Goal: Task Accomplishment & Management: Complete application form

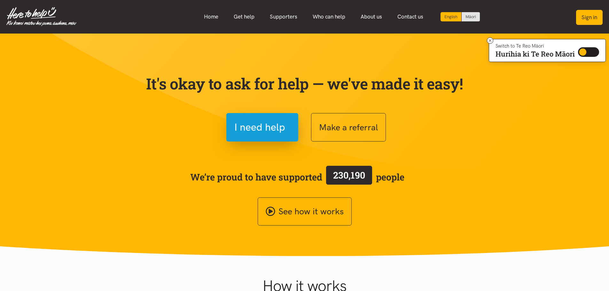
click at [588, 19] on button "Sign in" at bounding box center [589, 17] width 27 height 15
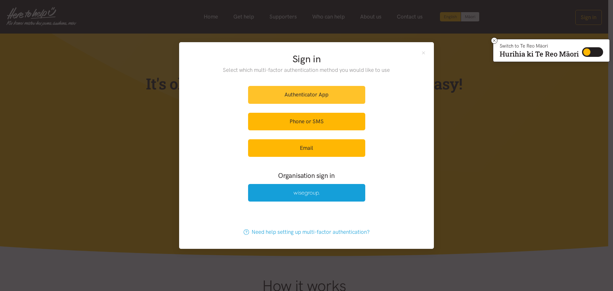
click at [327, 96] on link "Authenticator App" at bounding box center [306, 95] width 117 height 18
click at [291, 92] on link "Authenticator App" at bounding box center [306, 95] width 117 height 18
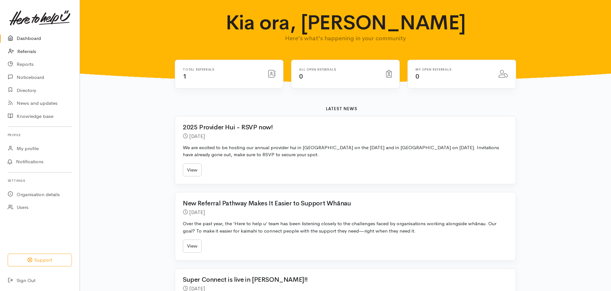
click at [29, 54] on link "Referrals" at bounding box center [40, 51] width 80 height 13
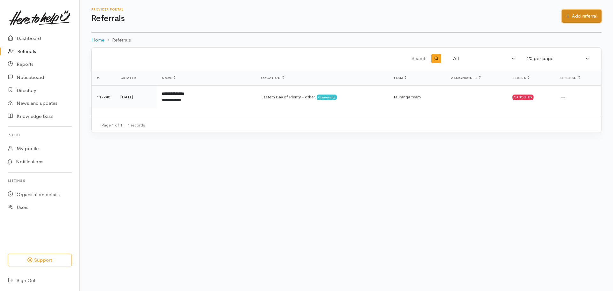
click at [571, 13] on link "Add referral" at bounding box center [582, 16] width 40 height 13
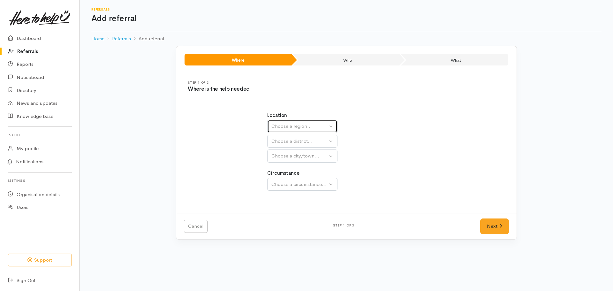
click at [304, 124] on div "Choose a region..." at bounding box center [300, 126] width 56 height 7
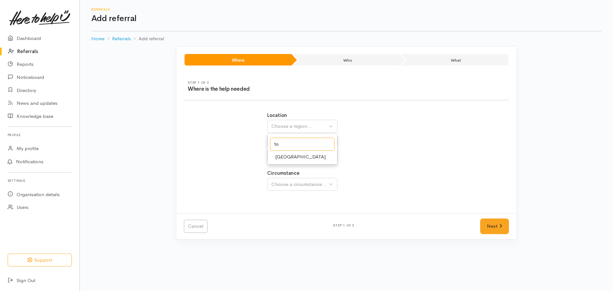
type input "t"
click at [289, 165] on span "[GEOGRAPHIC_DATA]" at bounding box center [300, 166] width 50 height 7
select select "3"
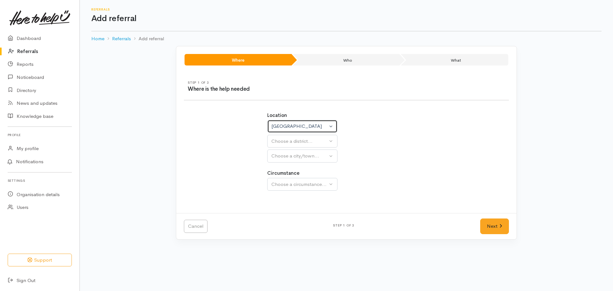
select select
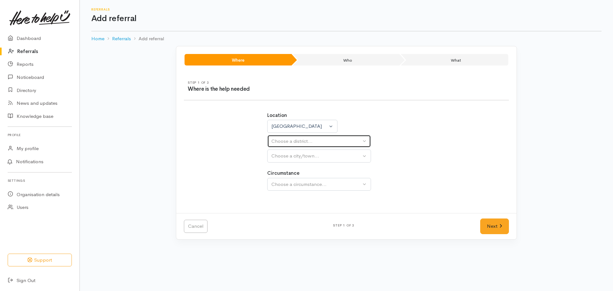
click at [343, 141] on div "Choose a district..." at bounding box center [317, 141] width 90 height 7
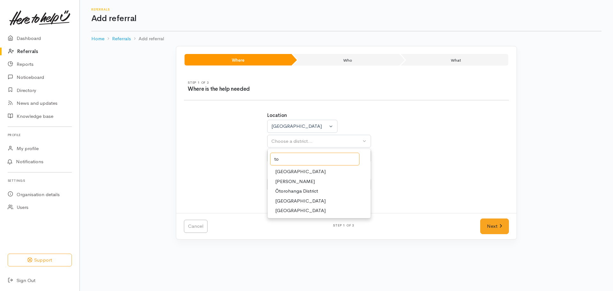
type input "to"
click at [305, 172] on span "Waikato District" at bounding box center [300, 171] width 50 height 7
select select "2"
select select
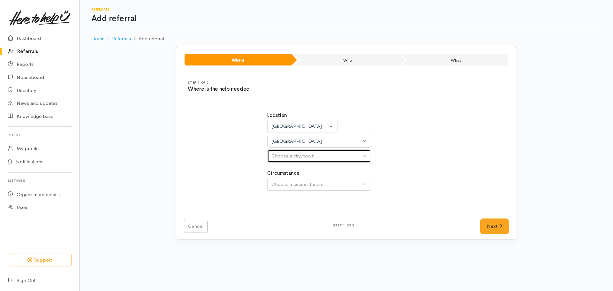
click at [309, 155] on div "Choose a city/town..." at bounding box center [317, 155] width 90 height 7
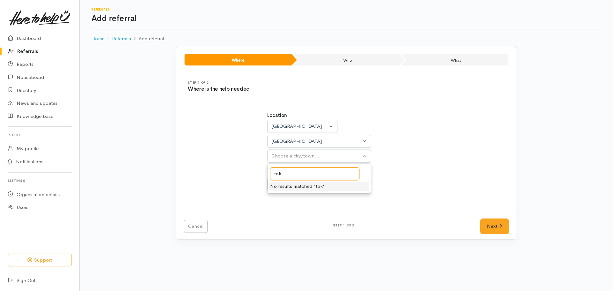
click at [291, 173] on input "tok" at bounding box center [314, 173] width 89 height 13
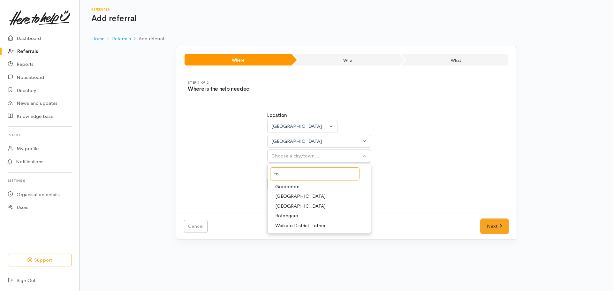
type input "t"
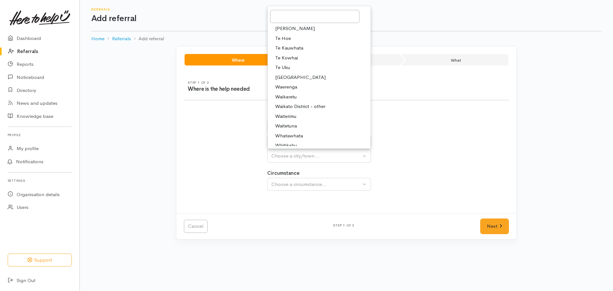
scroll to position [268, 0]
click at [212, 145] on div "Location Auckland Waikato Bay of Plenty Waikato Auckland Waikato Bay of Plenty …" at bounding box center [346, 154] width 333 height 101
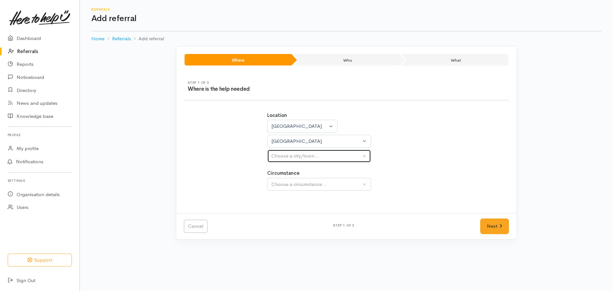
click at [365, 157] on button "Choose a city/town..." at bounding box center [319, 156] width 104 height 13
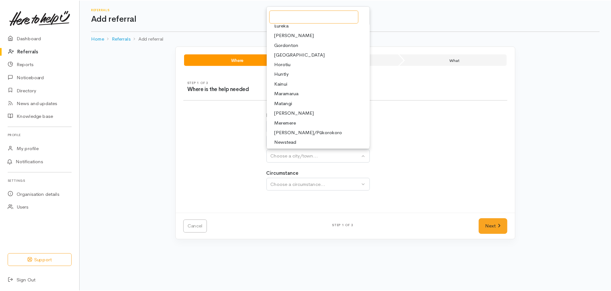
scroll to position [0, 0]
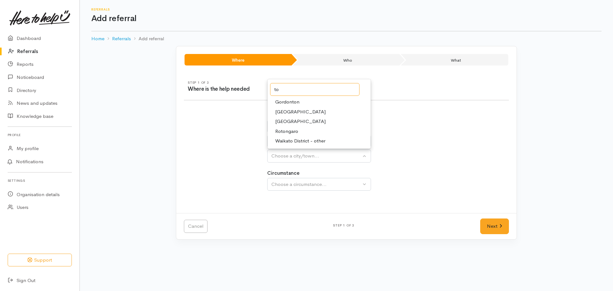
type input "to"
click at [307, 141] on span "Waikato District - other" at bounding box center [300, 140] width 50 height 7
select select "162"
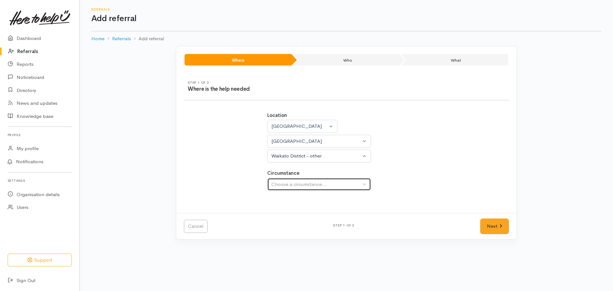
click at [362, 185] on button "Choose a circumstance..." at bounding box center [319, 184] width 104 height 13
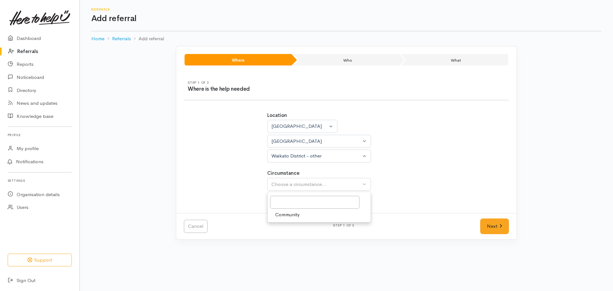
click at [301, 214] on link "Community" at bounding box center [319, 215] width 103 height 10
select select "2"
click at [483, 226] on link "Next" at bounding box center [494, 227] width 29 height 16
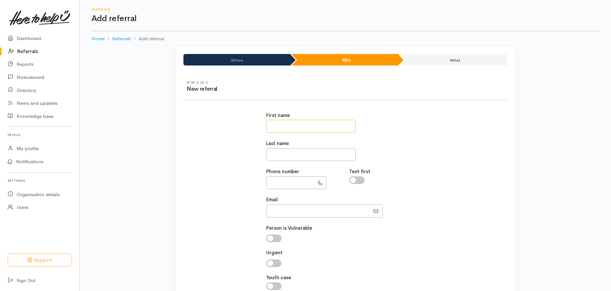
click at [290, 128] on input "text" at bounding box center [310, 126] width 89 height 13
click at [291, 127] on input "text" at bounding box center [310, 126] width 89 height 13
paste input "**********"
type input "**********"
click at [281, 156] on input "text" at bounding box center [310, 154] width 89 height 13
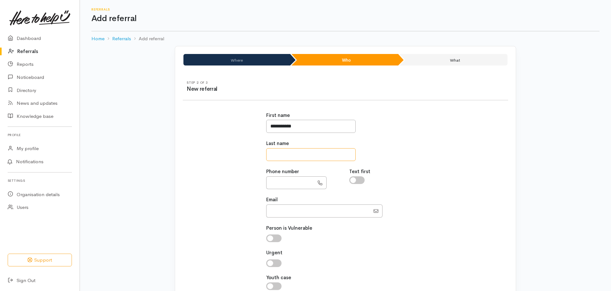
paste input "*********"
type input "*********"
click at [284, 185] on input "text" at bounding box center [290, 182] width 48 height 13
click at [297, 184] on input "text" at bounding box center [290, 182] width 48 height 13
drag, startPoint x: 284, startPoint y: 180, endPoint x: 257, endPoint y: 183, distance: 27.2
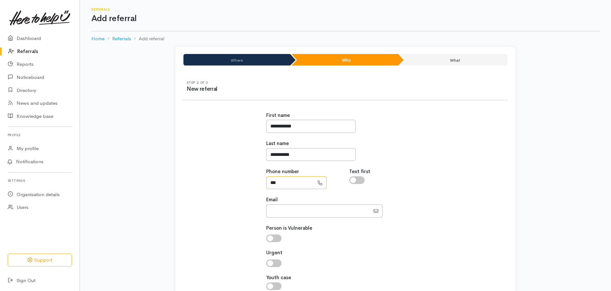
click at [257, 183] on div "**********" at bounding box center [345, 204] width 333 height 201
click at [286, 182] on input "***" at bounding box center [290, 182] width 48 height 13
click at [290, 182] on input "***" at bounding box center [290, 182] width 48 height 13
type input "**********"
click at [317, 215] on input "Email" at bounding box center [318, 210] width 104 height 13
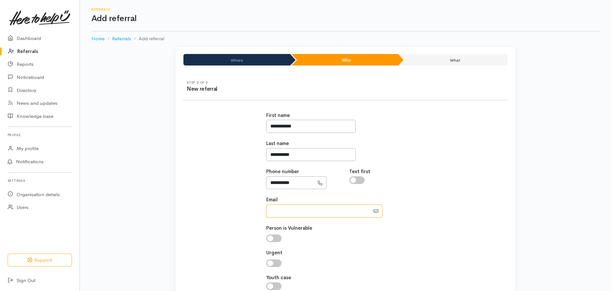
paste input "Samararosee12@icloud.com"
type input "Samararosee12@icloud.com"
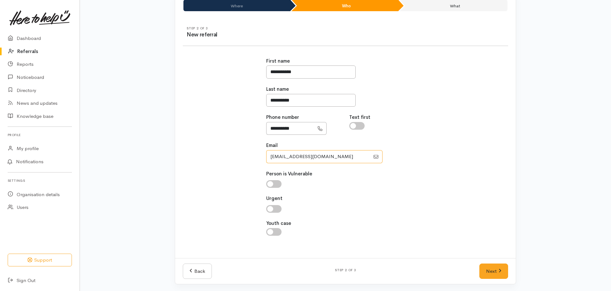
scroll to position [55, 0]
click at [275, 184] on input "checkbox" at bounding box center [273, 183] width 15 height 8
checkbox input "true"
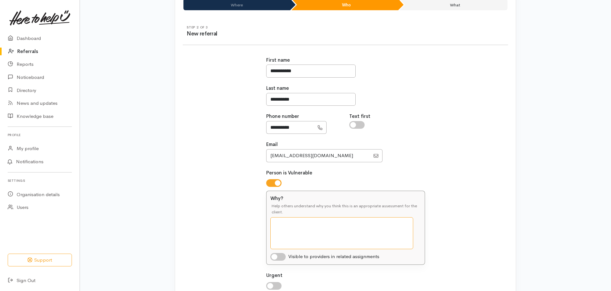
click at [336, 233] on textarea "Why?" at bounding box center [341, 233] width 143 height 32
click at [337, 225] on textarea "She is living at the house" at bounding box center [341, 233] width 143 height 32
drag, startPoint x: 331, startPoint y: 222, endPoint x: 289, endPoint y: 223, distance: 42.5
click at [289, 223] on textarea "She is living at the house" at bounding box center [341, 233] width 143 height 32
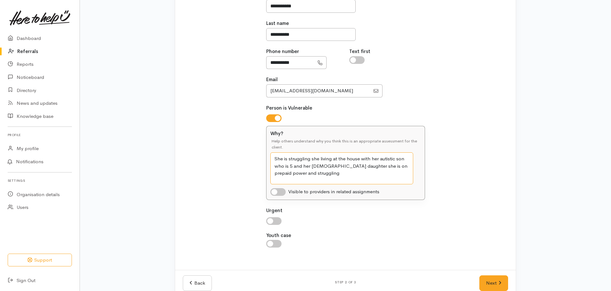
scroll to position [133, 0]
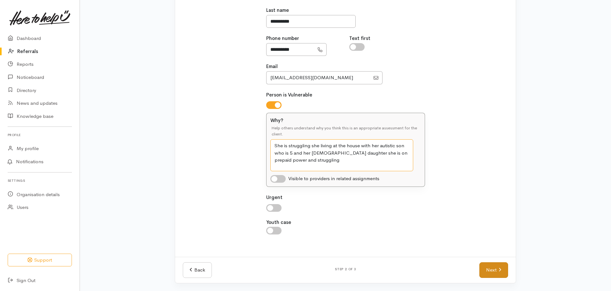
type textarea "She is struggling she living at the house with her autistic son who is 5 and he…"
click at [501, 269] on icon at bounding box center [499, 269] width 3 height 5
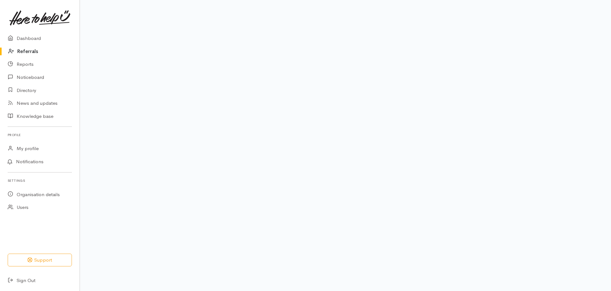
scroll to position [43, 0]
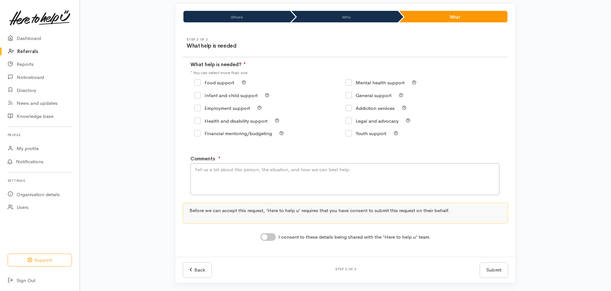
click at [350, 95] on input "General support" at bounding box center [368, 95] width 46 height 5
checkbox input "true"
click at [263, 174] on textarea "Comments" at bounding box center [344, 179] width 309 height 32
type textarea "C"
type textarea "Cust is getting help from WINZ and its her and her two children and she is stru…"
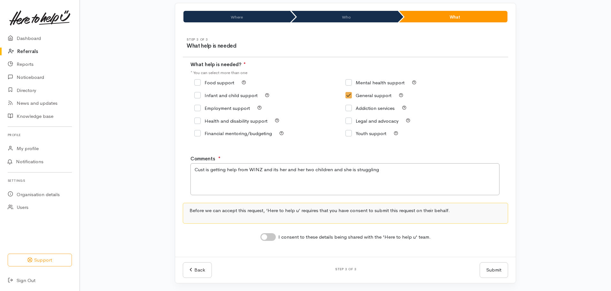
click at [266, 238] on input "I consent to these details being shared with the 'Here to help u' team." at bounding box center [267, 237] width 15 height 8
checkbox input "true"
drag, startPoint x: 495, startPoint y: 269, endPoint x: 488, endPoint y: 264, distance: 8.4
click at [494, 269] on button "Submit" at bounding box center [494, 270] width 28 height 16
